Goal: Download file/media

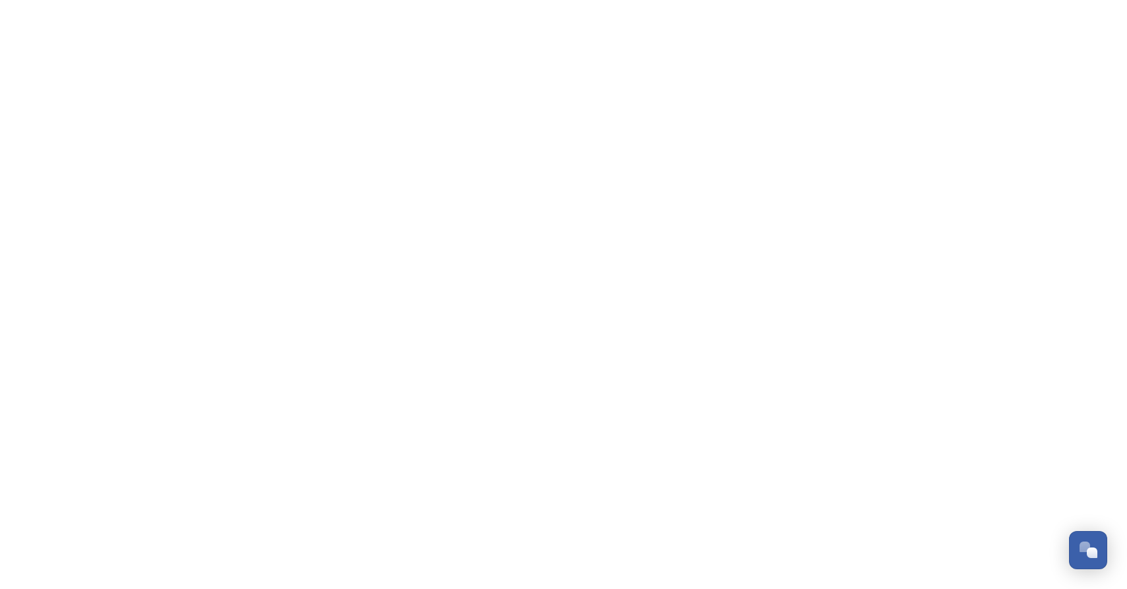
scroll to position [605, 0]
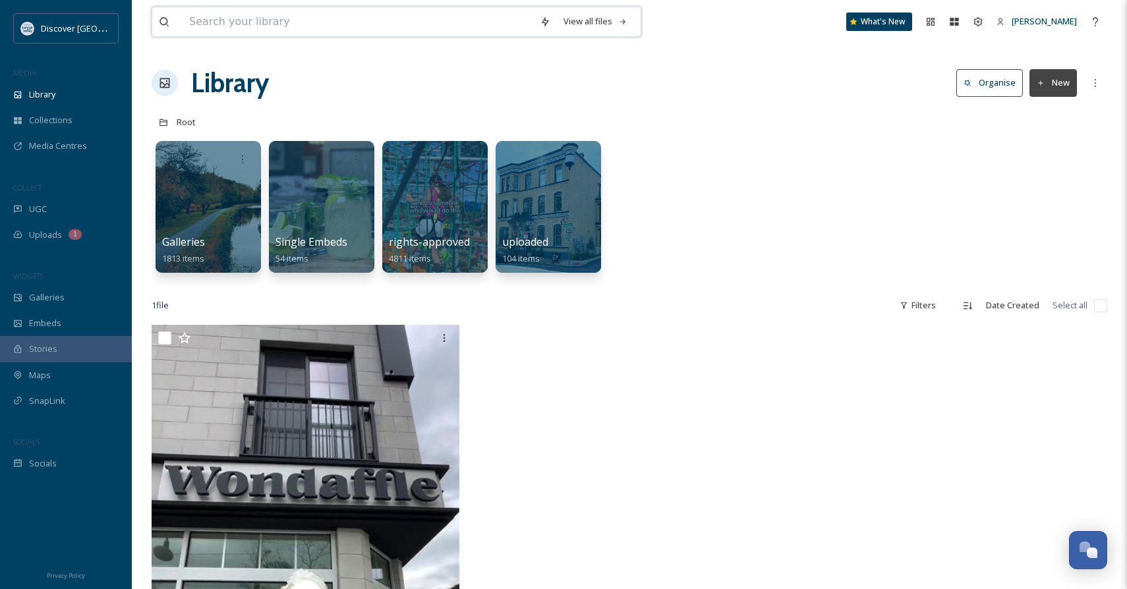
click at [290, 14] on input at bounding box center [358, 21] width 351 height 29
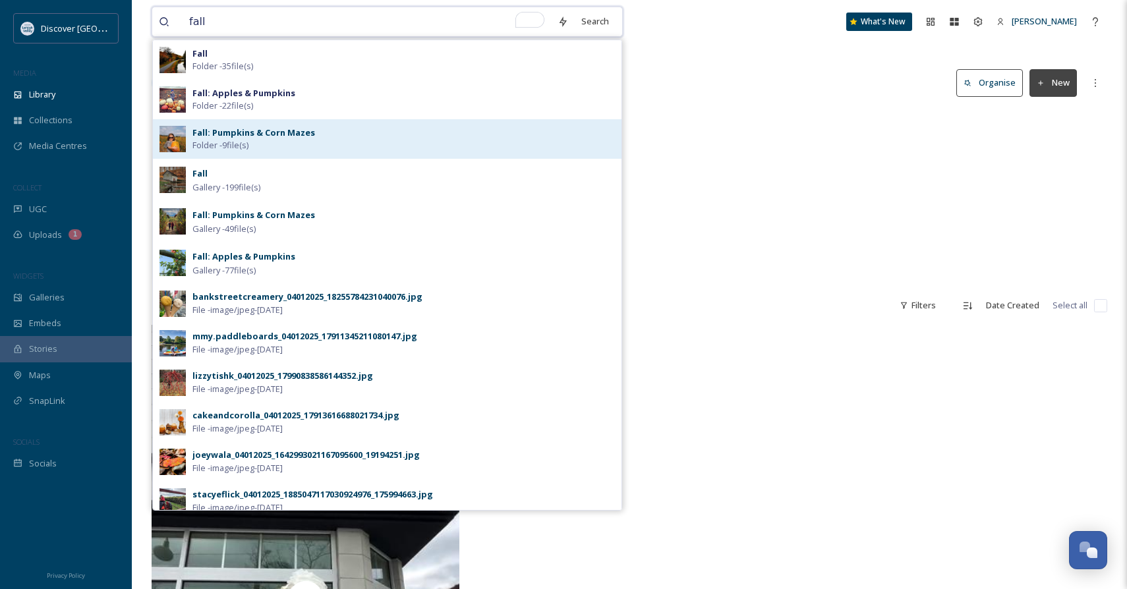
type input "fall"
click at [251, 128] on strong "Fall: Pumpkins & Corn Mazes" at bounding box center [253, 133] width 123 height 12
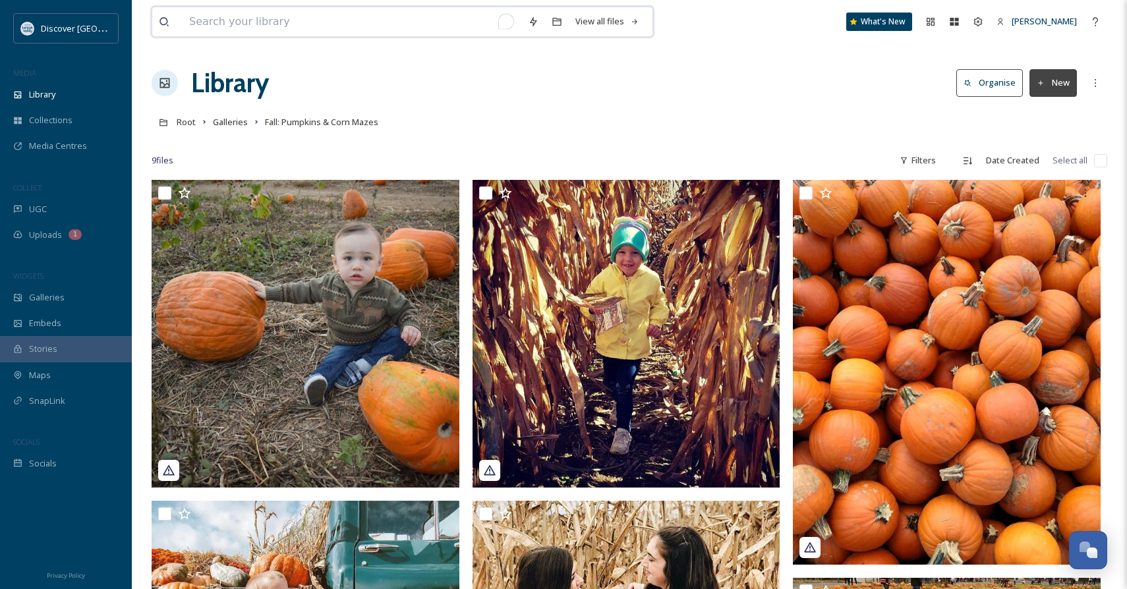
click at [366, 18] on input "To enrich screen reader interactions, please activate Accessibility in Grammarl…" at bounding box center [352, 21] width 339 height 29
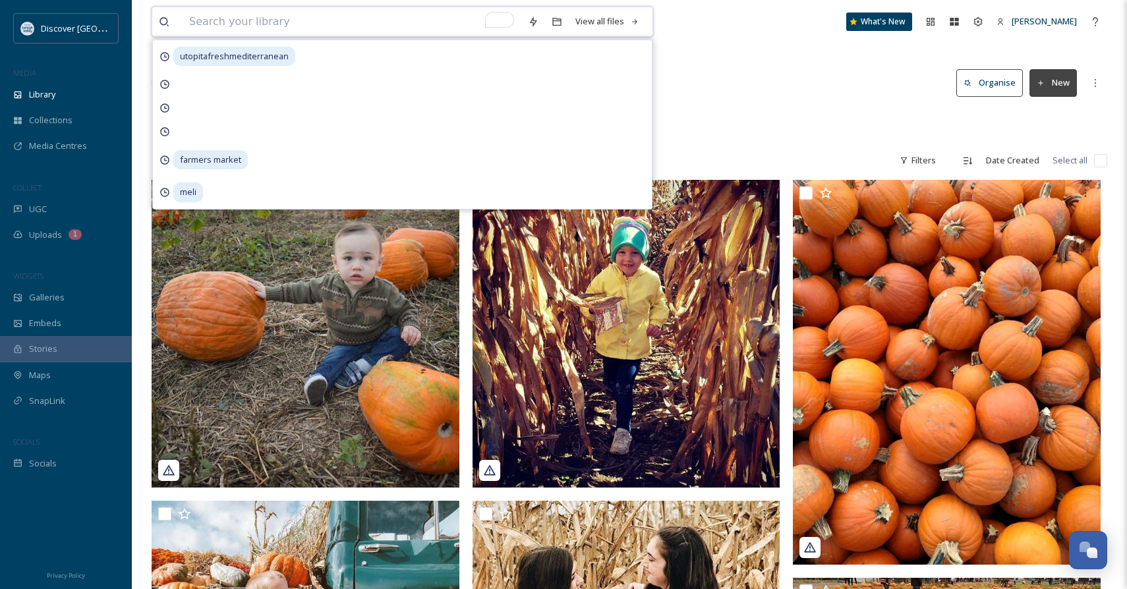
type input "f"
type input "corn maze"
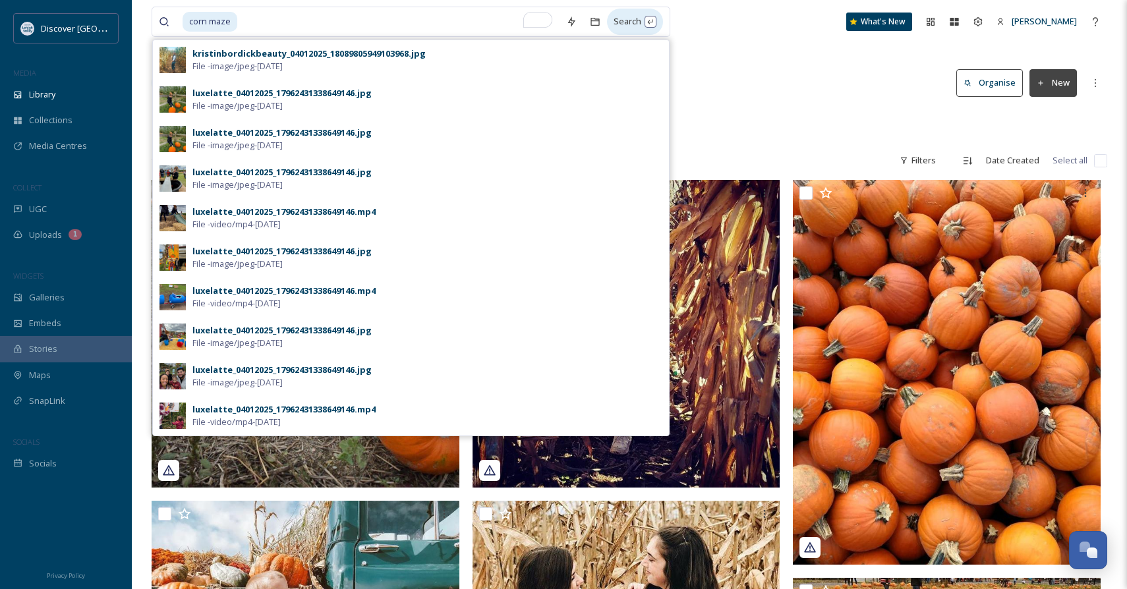
click at [653, 21] on div "Search" at bounding box center [635, 22] width 56 height 26
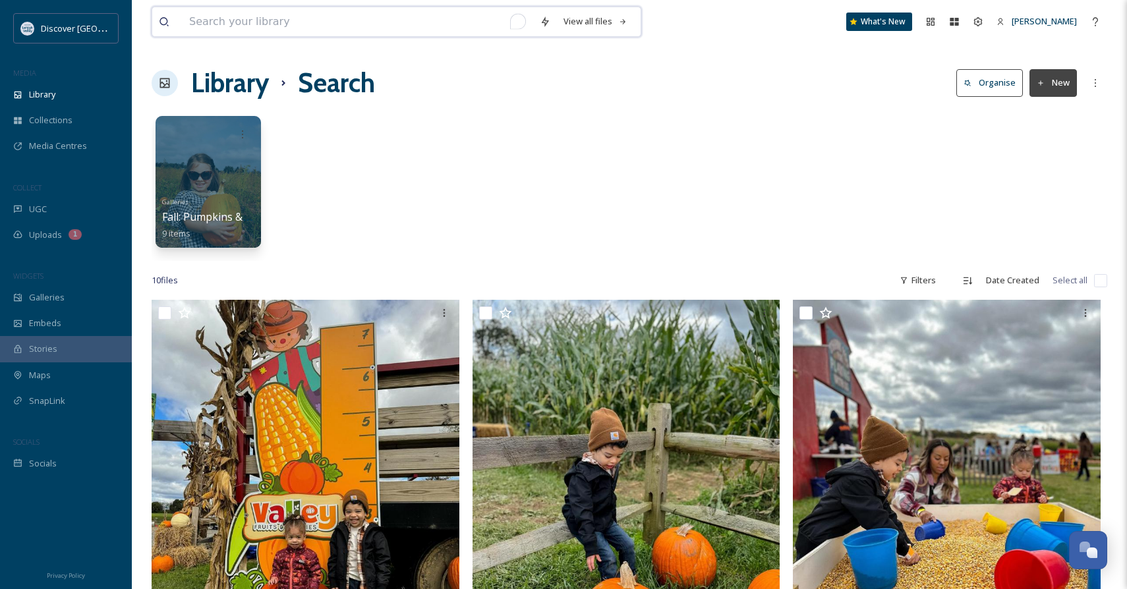
click at [411, 34] on input "To enrich screen reader interactions, please activate Accessibility in Grammarl…" at bounding box center [358, 21] width 351 height 29
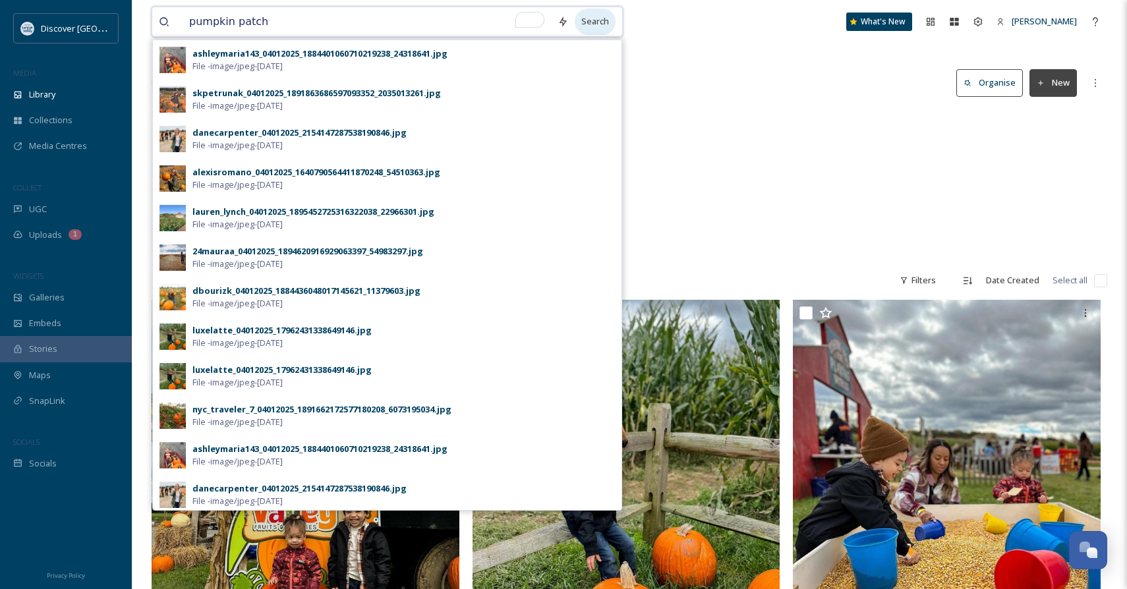
type input "pumpkin patch"
click at [584, 28] on div "Search" at bounding box center [595, 22] width 41 height 26
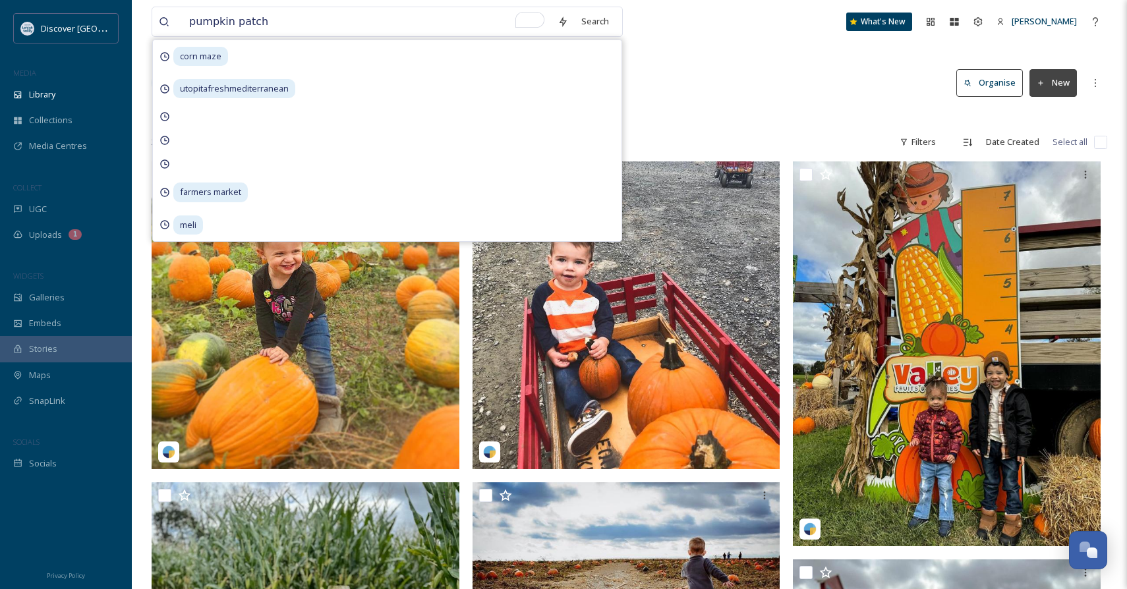
click at [727, 116] on div at bounding box center [629, 115] width 955 height 13
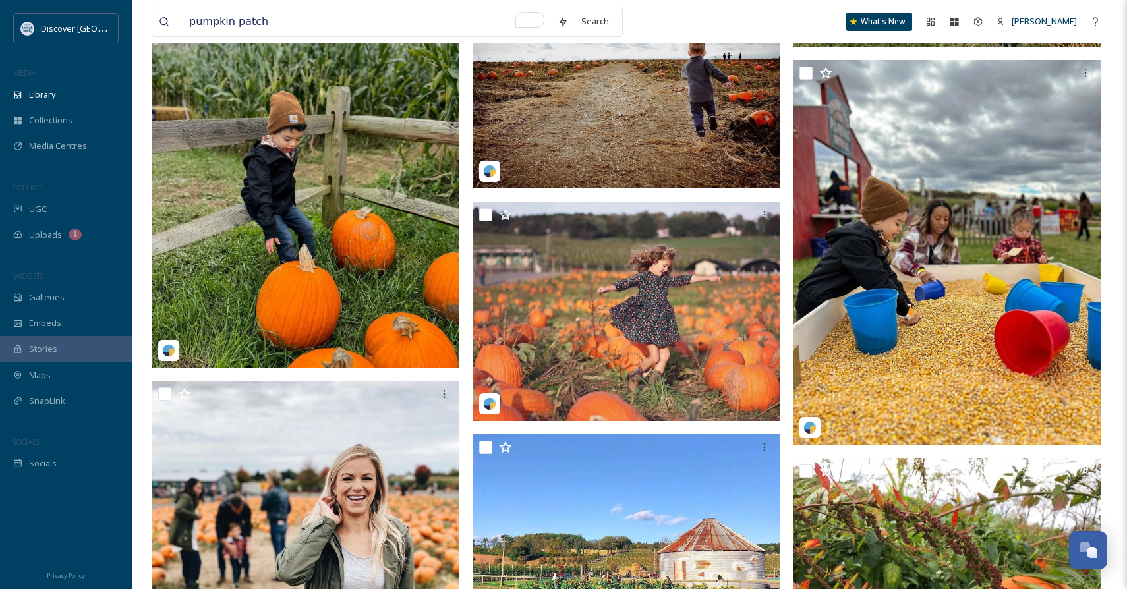
scroll to position [491, 0]
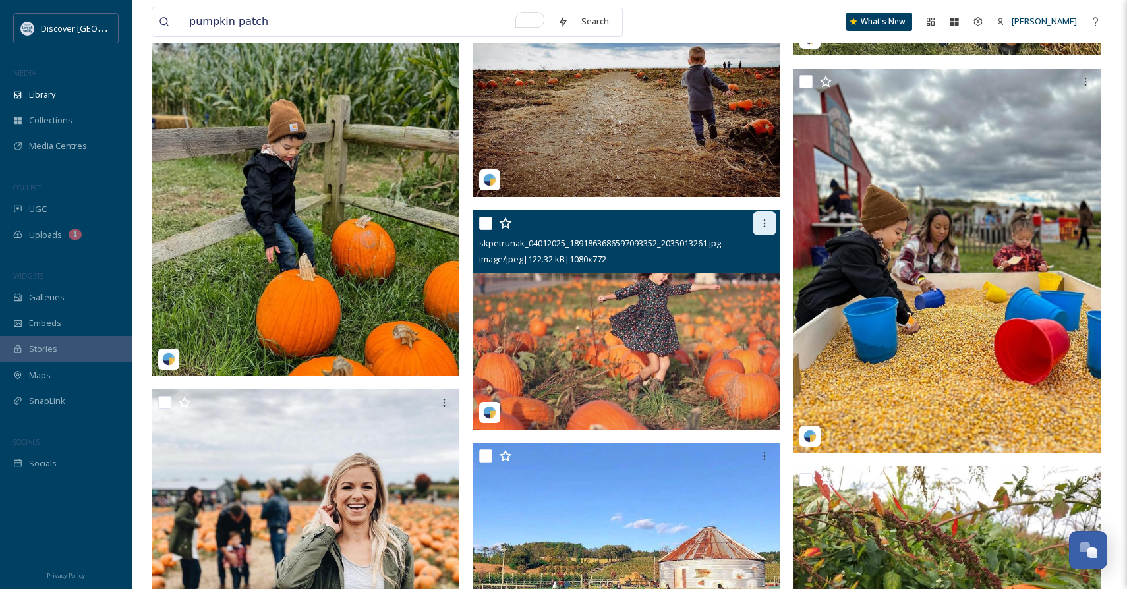
click at [763, 223] on icon at bounding box center [764, 223] width 11 height 11
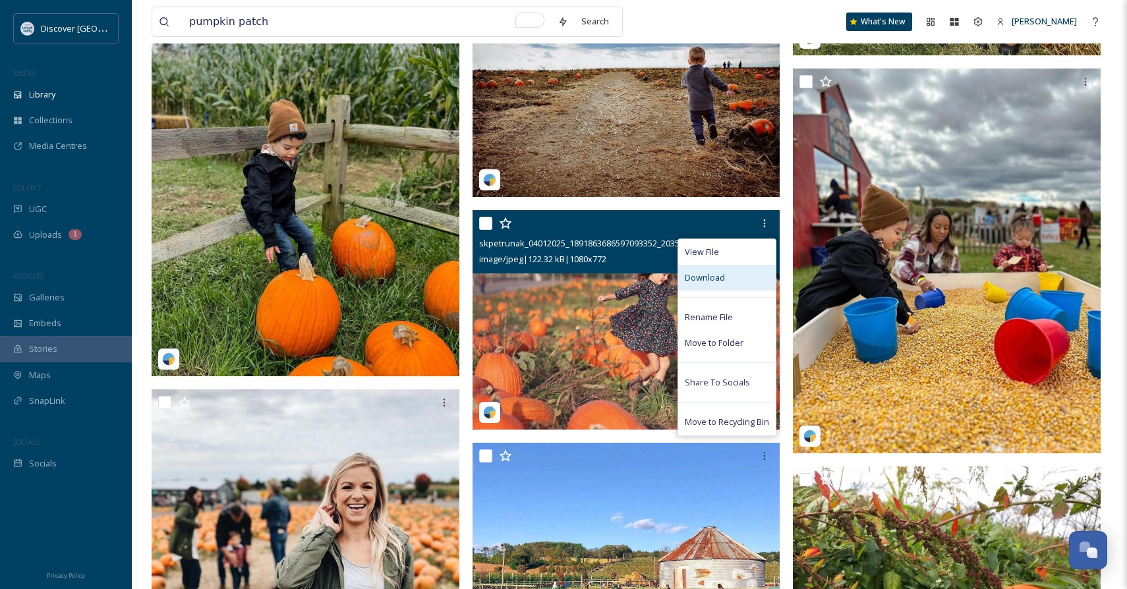
click at [711, 281] on span "Download" at bounding box center [705, 277] width 40 height 13
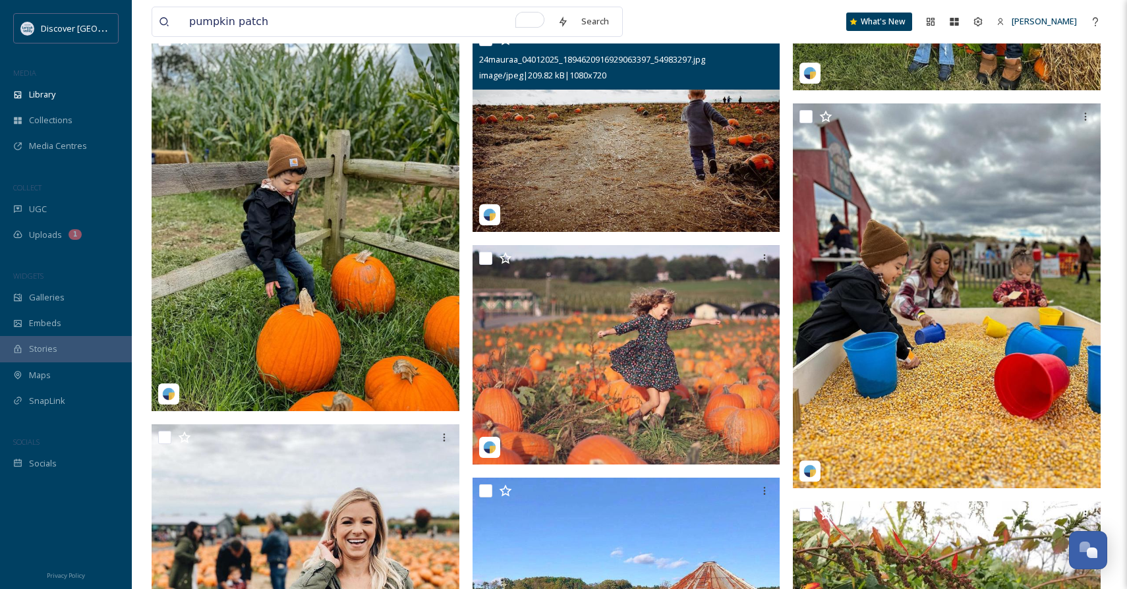
scroll to position [464, 0]
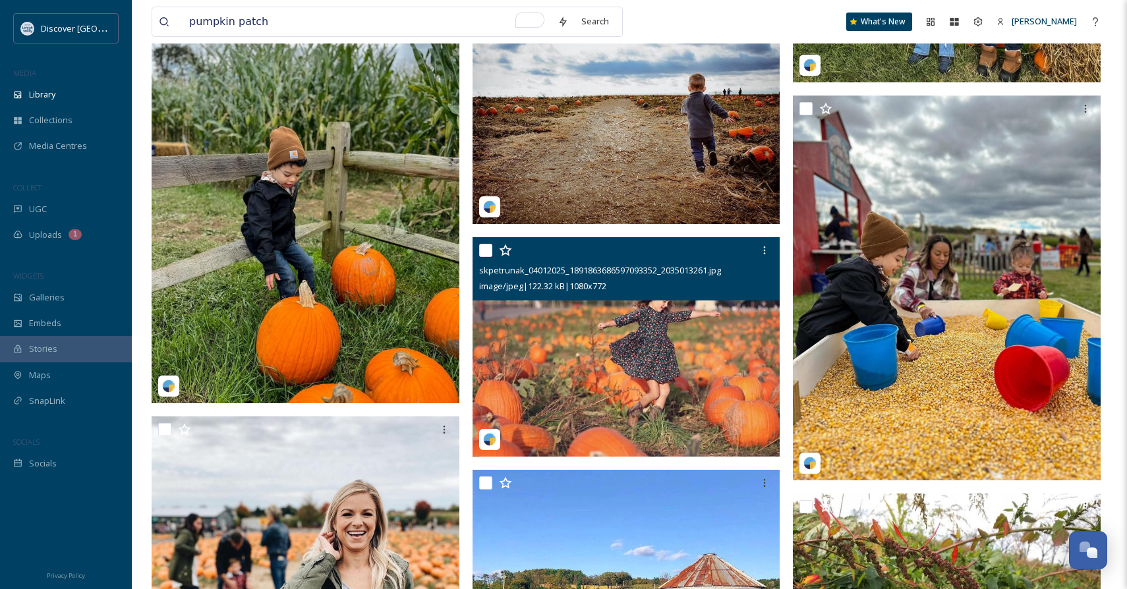
click at [635, 314] on img at bounding box center [626, 347] width 308 height 220
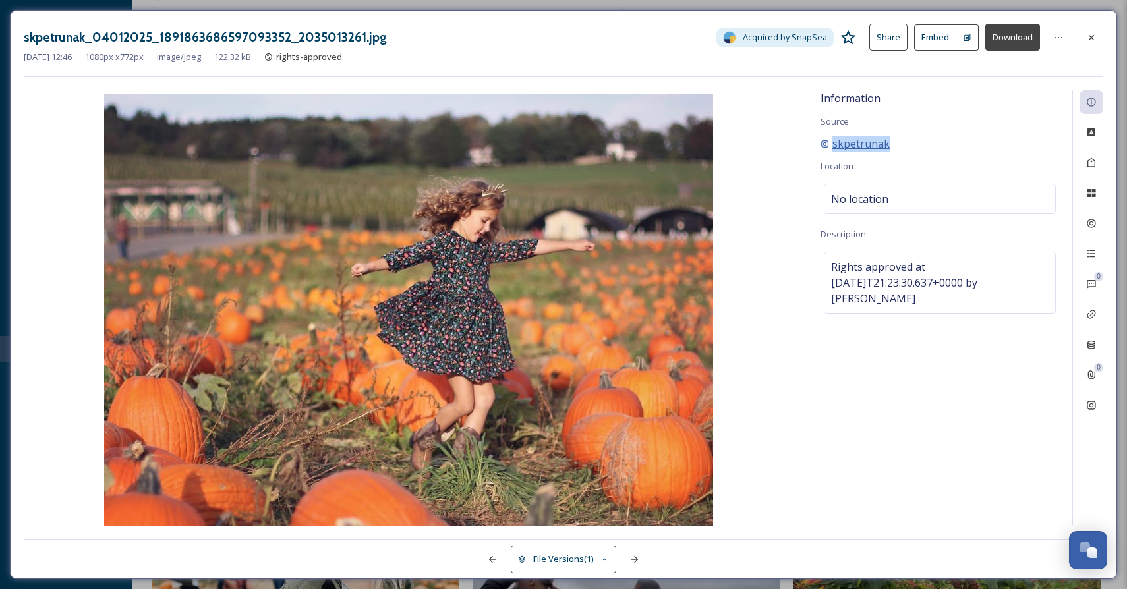
drag, startPoint x: 919, startPoint y: 138, endPoint x: 830, endPoint y: 136, distance: 89.6
click at [830, 136] on div "skpetrunak" at bounding box center [939, 144] width 239 height 16
copy span "skpetrunak"
